Goal: Find contact information: Find contact information

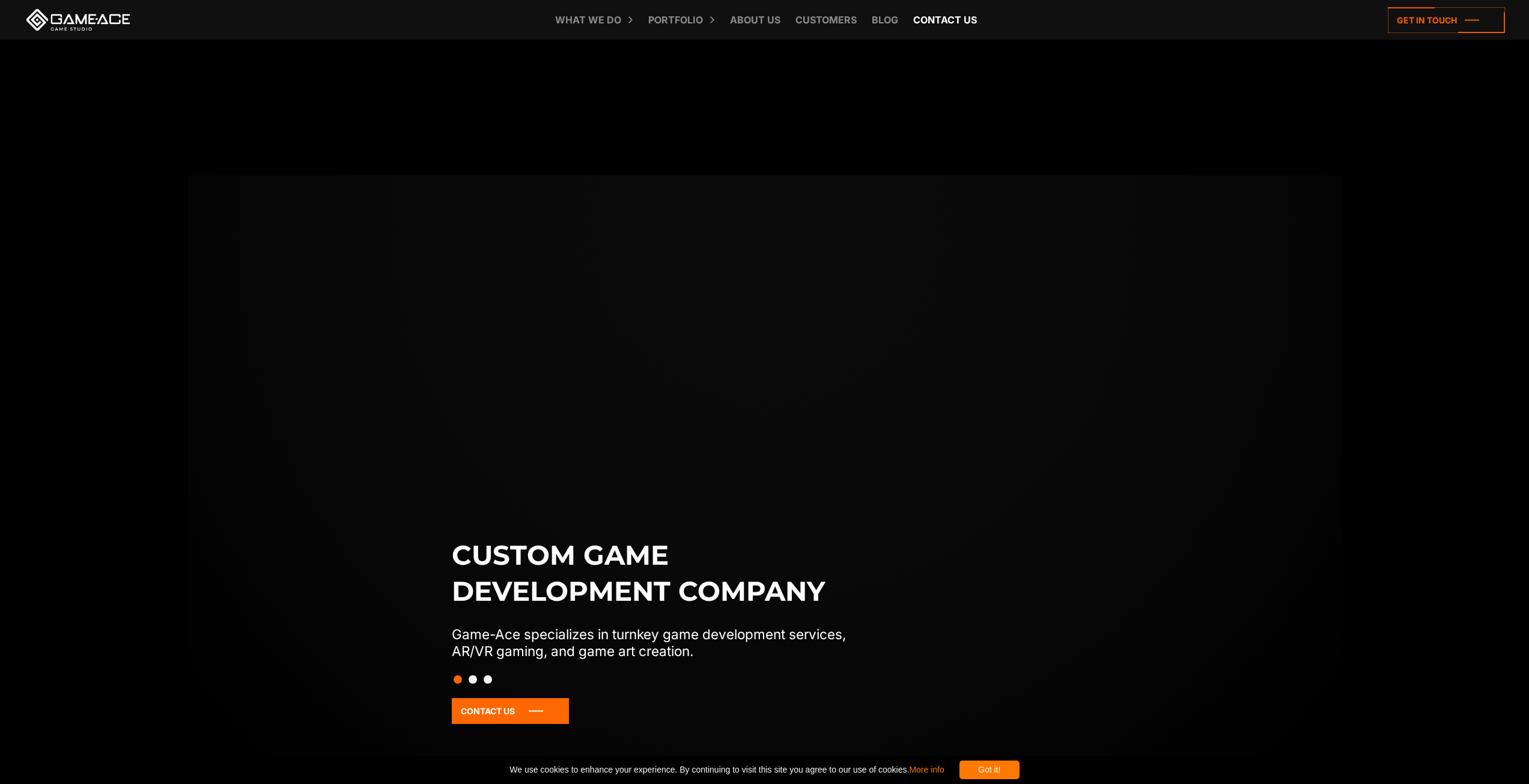
click at [931, 24] on link "Contact us" at bounding box center [945, 20] width 75 height 40
